Goal: Task Accomplishment & Management: Check status

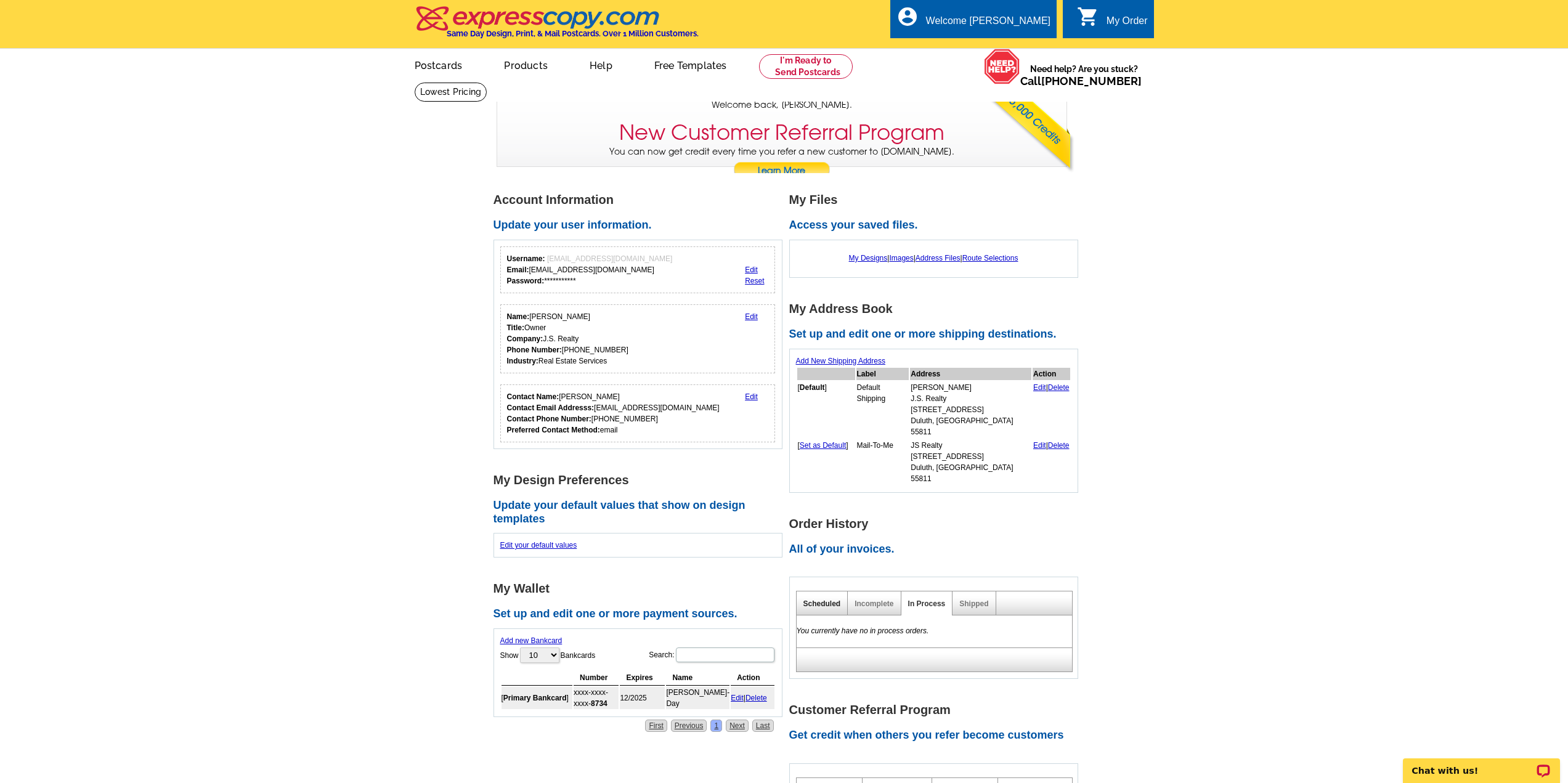
click at [823, 600] on link "Scheduled" at bounding box center [822, 603] width 38 height 8
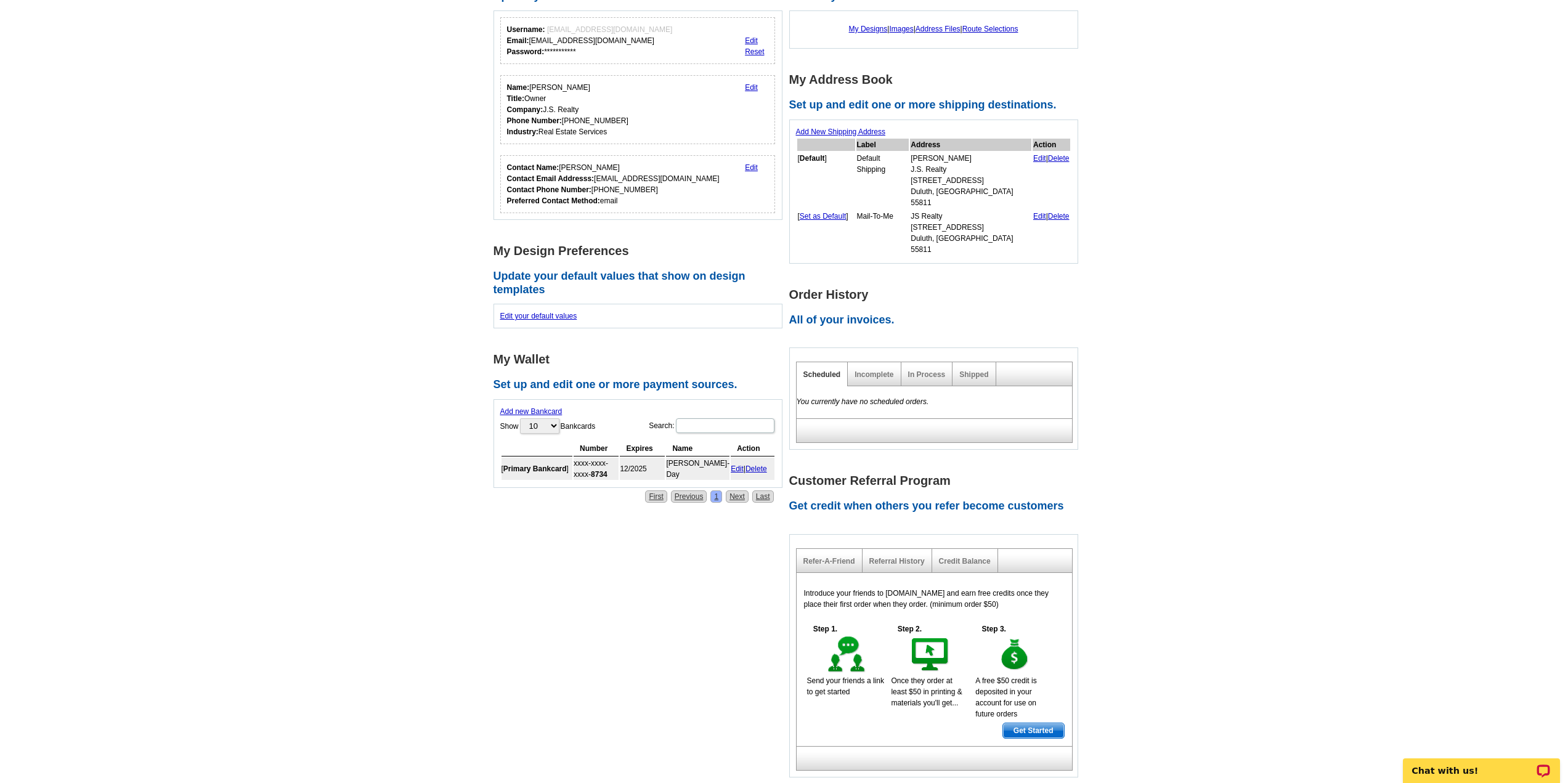
scroll to position [246, 0]
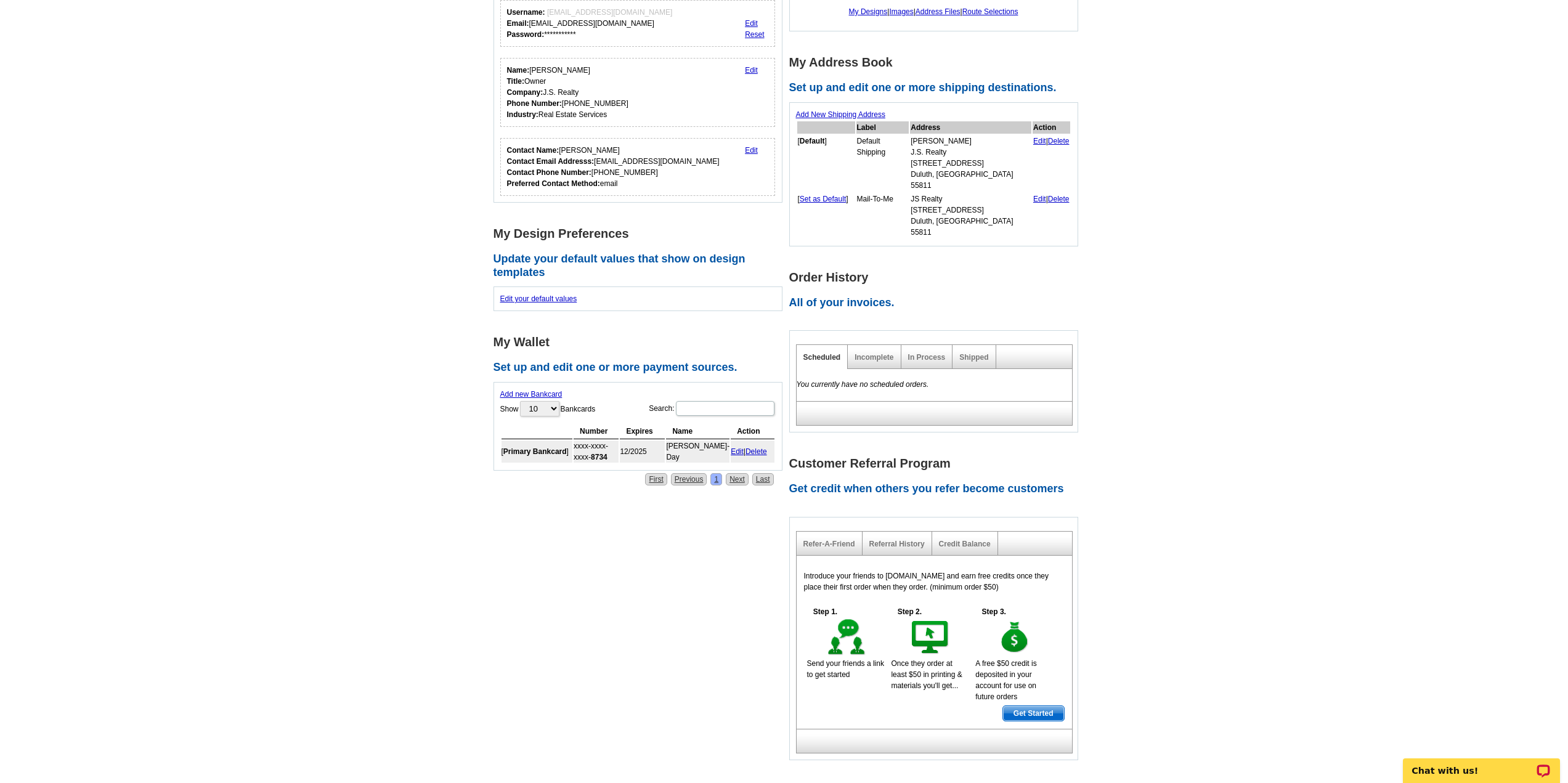
click at [868, 345] on div "Incomplete" at bounding box center [874, 357] width 53 height 24
click at [870, 353] on link "Incomplete" at bounding box center [874, 357] width 39 height 8
click at [823, 353] on link "Scheduled" at bounding box center [822, 357] width 38 height 8
click at [928, 353] on link "In Process" at bounding box center [927, 357] width 38 height 8
click at [976, 353] on link "Shipped" at bounding box center [973, 357] width 29 height 8
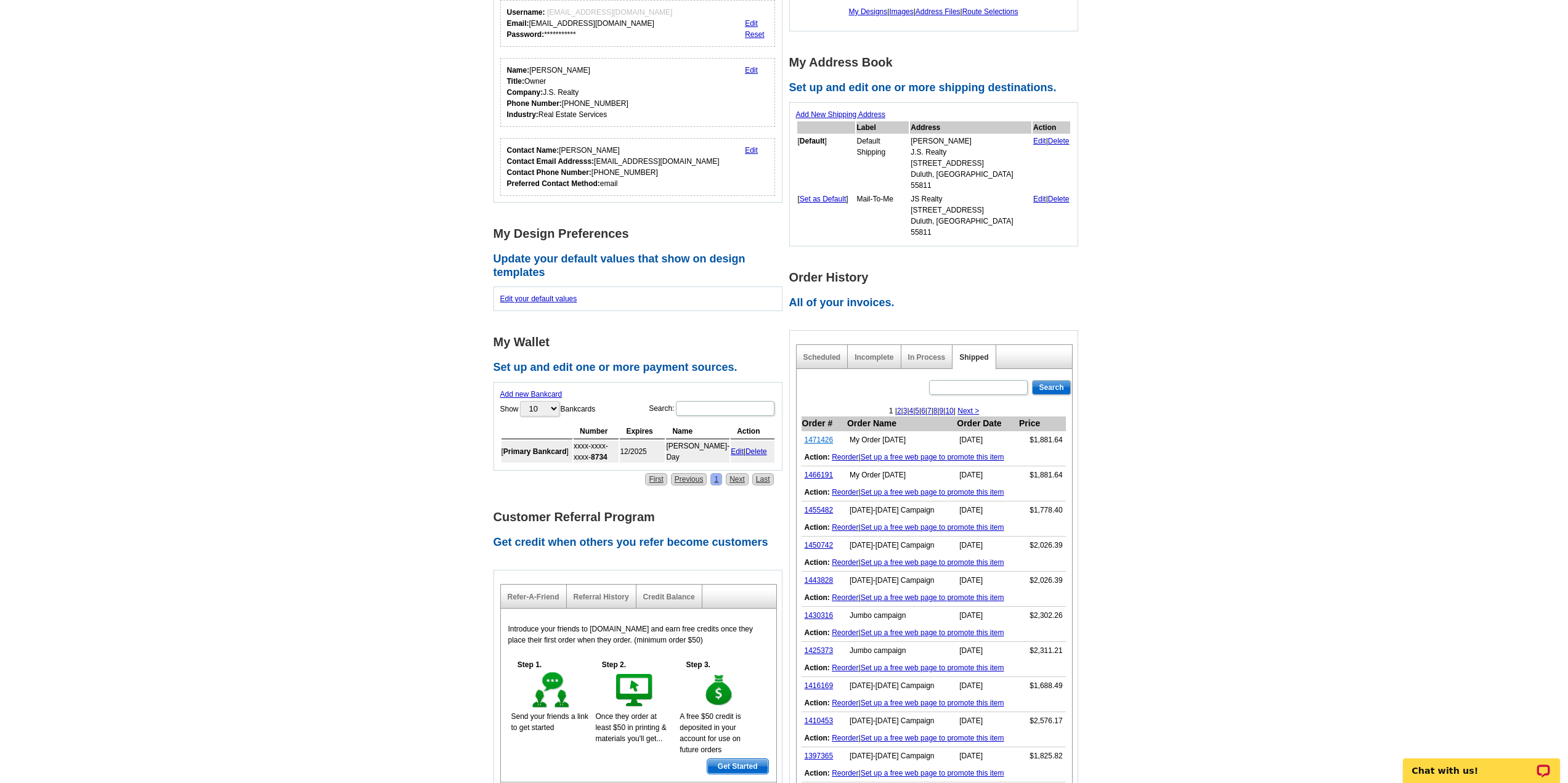
click at [821, 436] on link "1471426" at bounding box center [819, 440] width 29 height 8
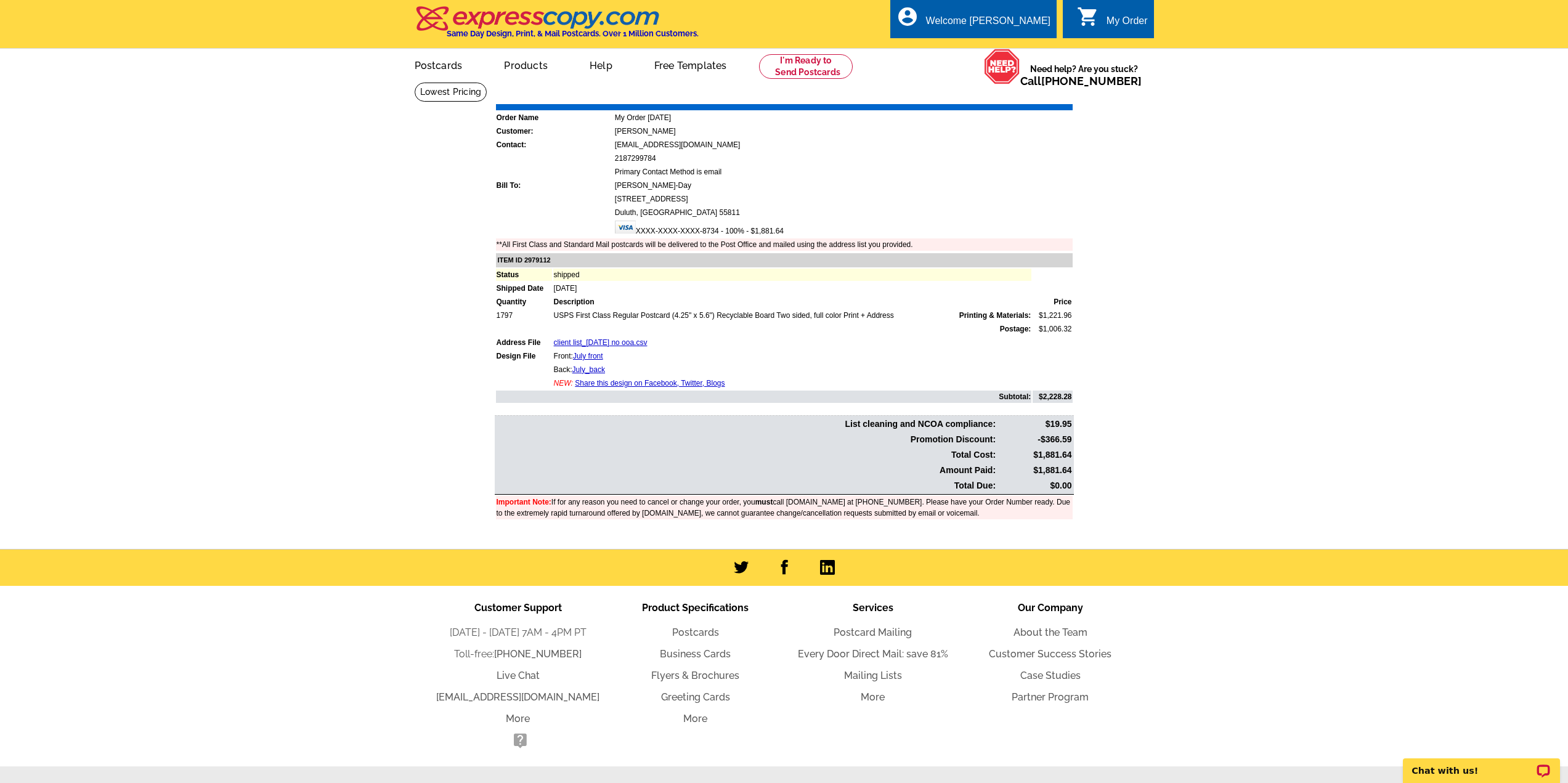
click at [970, 95] on link "Download Invoice" at bounding box center [963, 95] width 87 height 11
click at [1520, 772] on p "Chat with us!" at bounding box center [1473, 770] width 122 height 10
